Goal: Navigation & Orientation: Go to known website

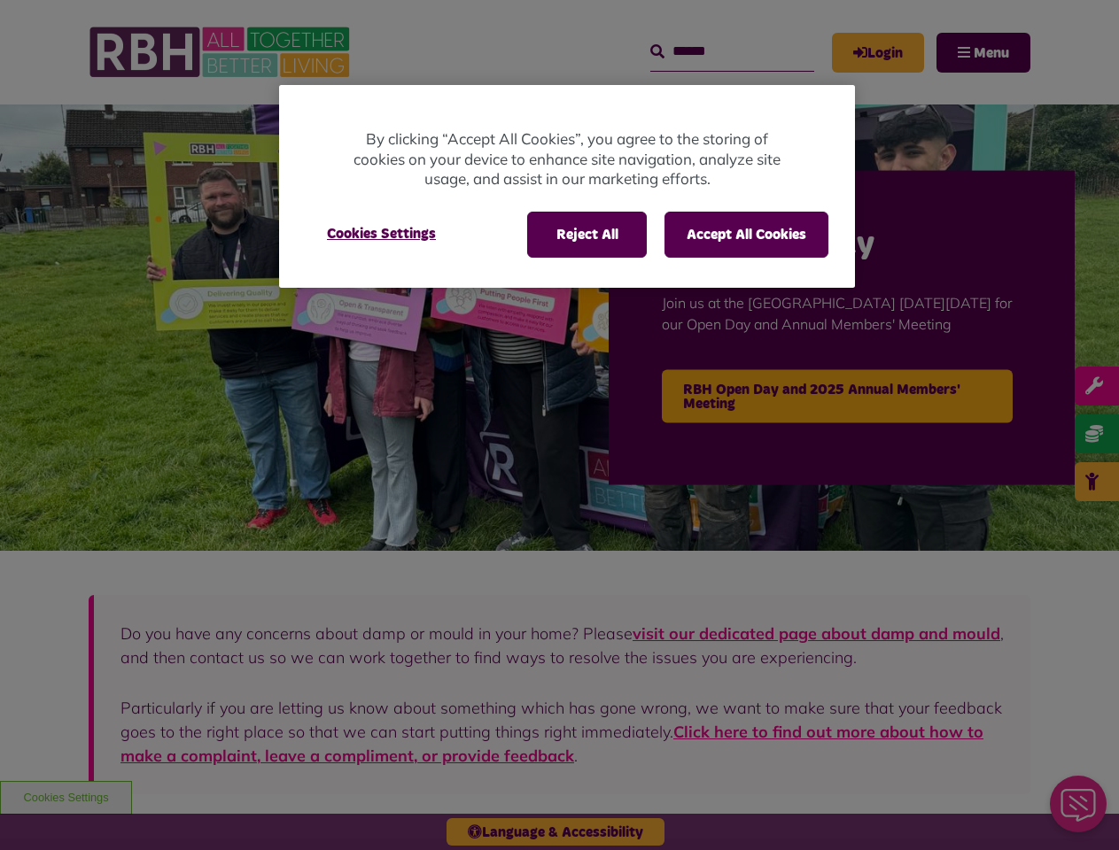
click at [559, 425] on div at bounding box center [559, 425] width 1119 height 850
click at [586, 235] on button "Reject All" at bounding box center [587, 235] width 120 height 46
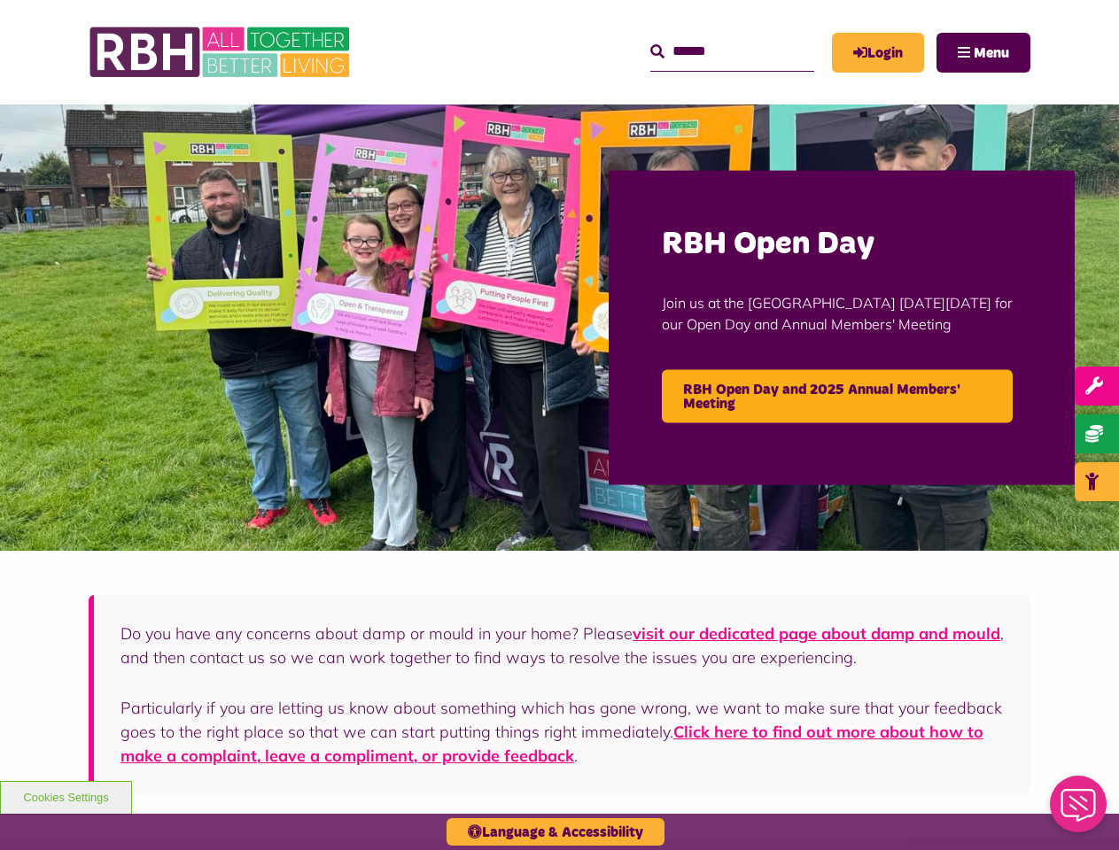
click at [746, 235] on div at bounding box center [559, 425] width 1119 height 850
click at [381, 234] on img at bounding box center [559, 328] width 1119 height 446
